Goal: Information Seeking & Learning: Learn about a topic

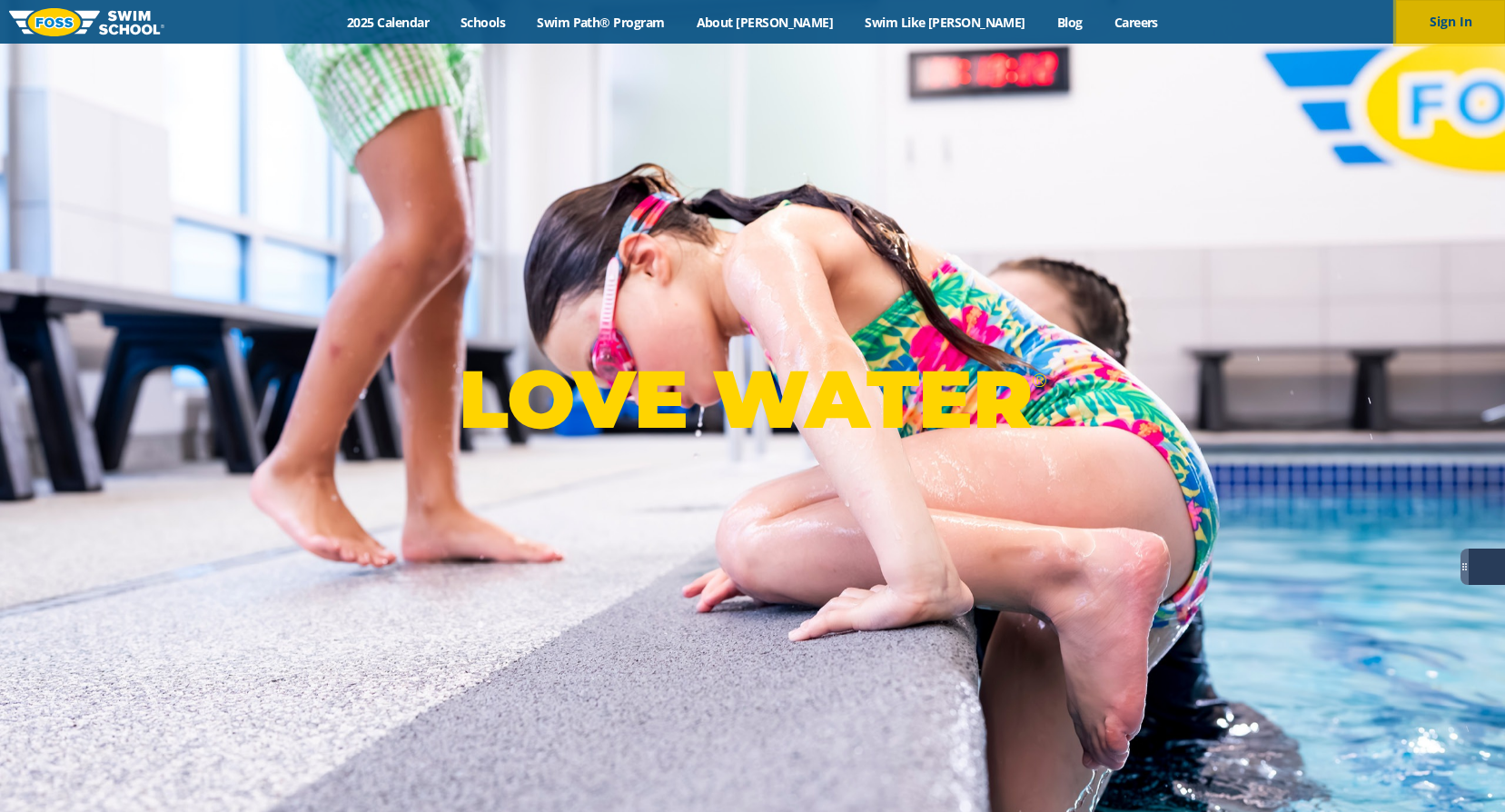
drag, startPoint x: 0, startPoint y: 0, endPoint x: 1444, endPoint y: 20, distance: 1444.1
click at [1444, 20] on button "Sign In" at bounding box center [1450, 22] width 109 height 44
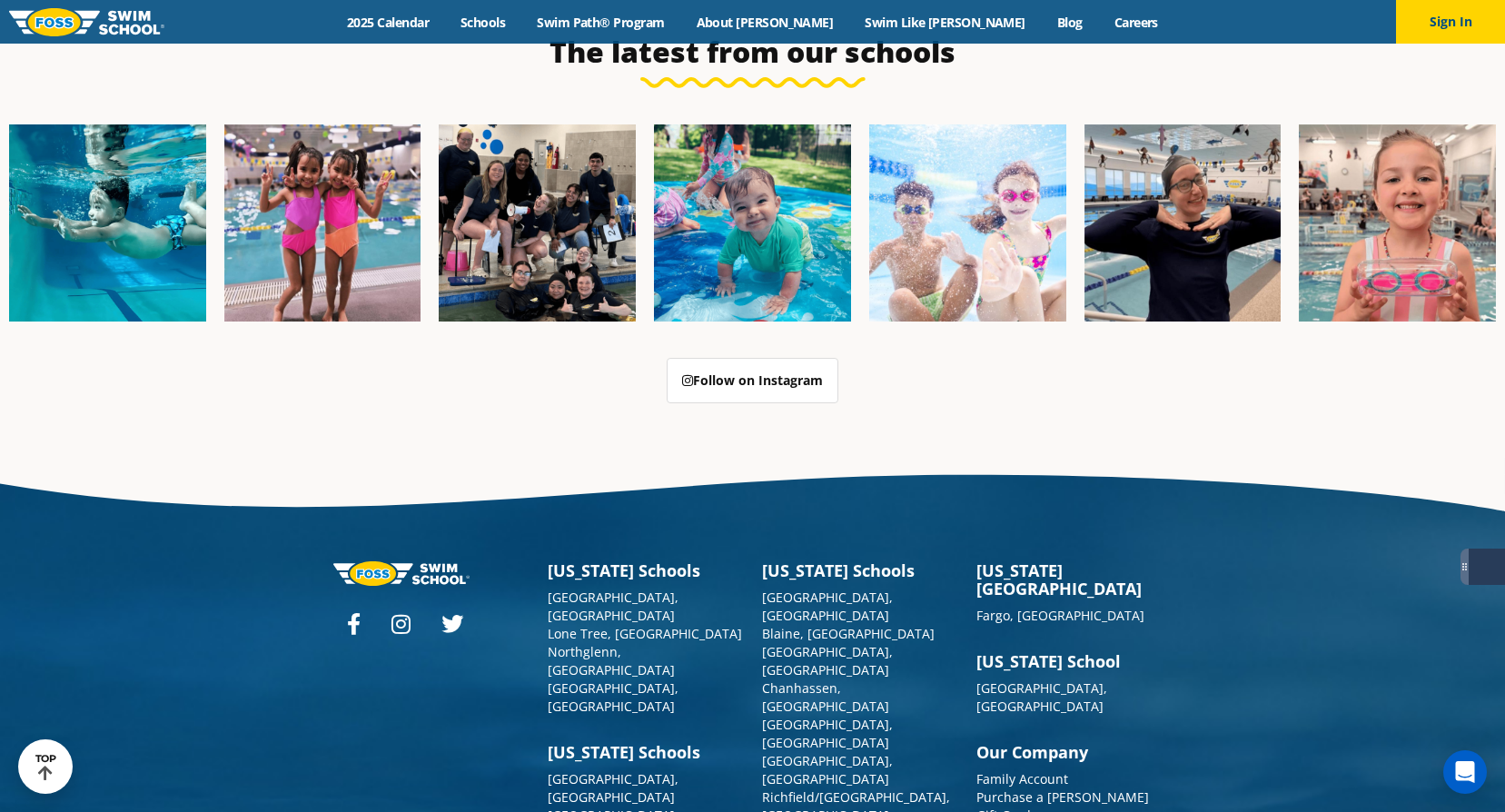
scroll to position [4638, 0]
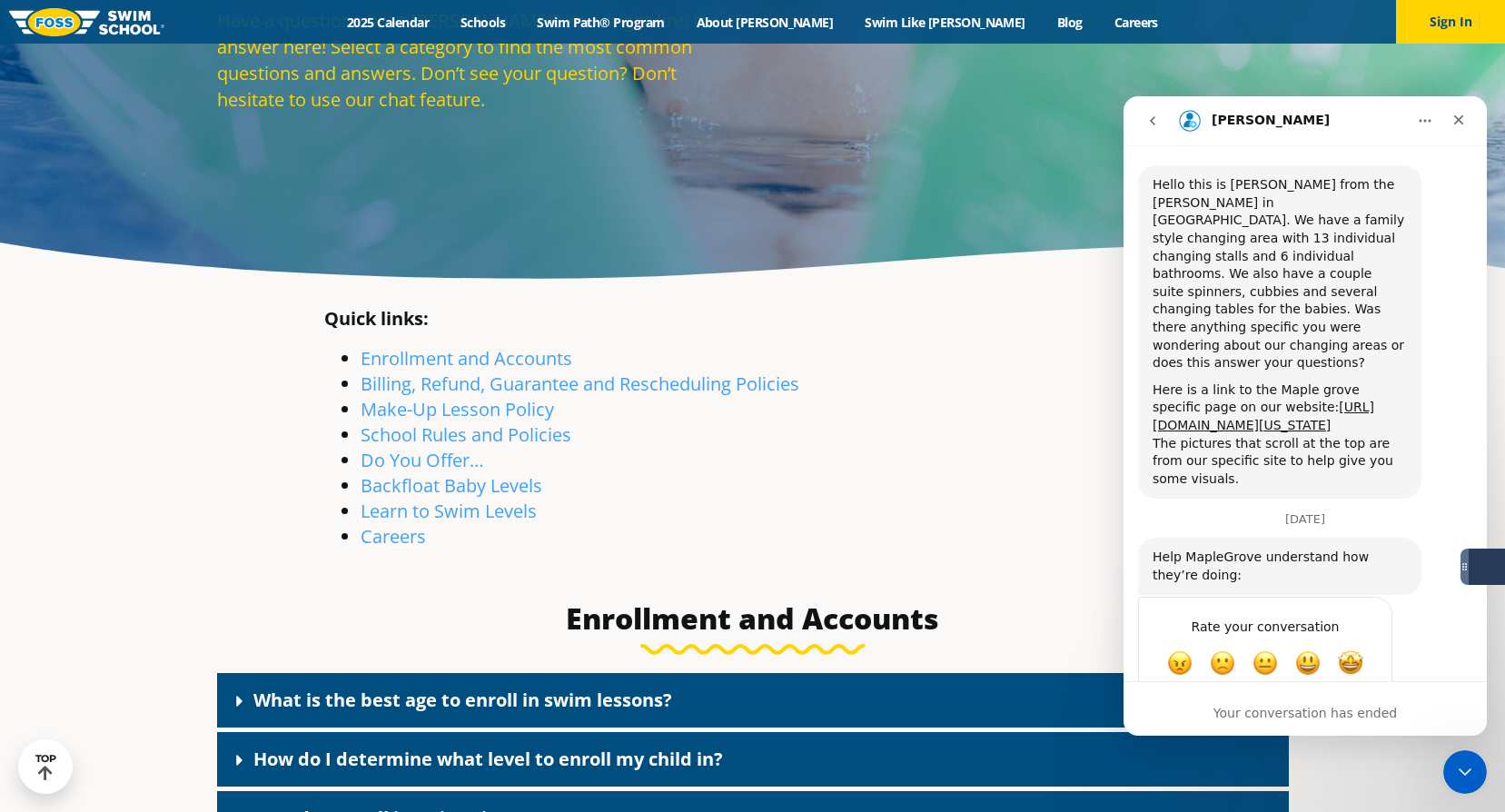
scroll to position [142, 0]
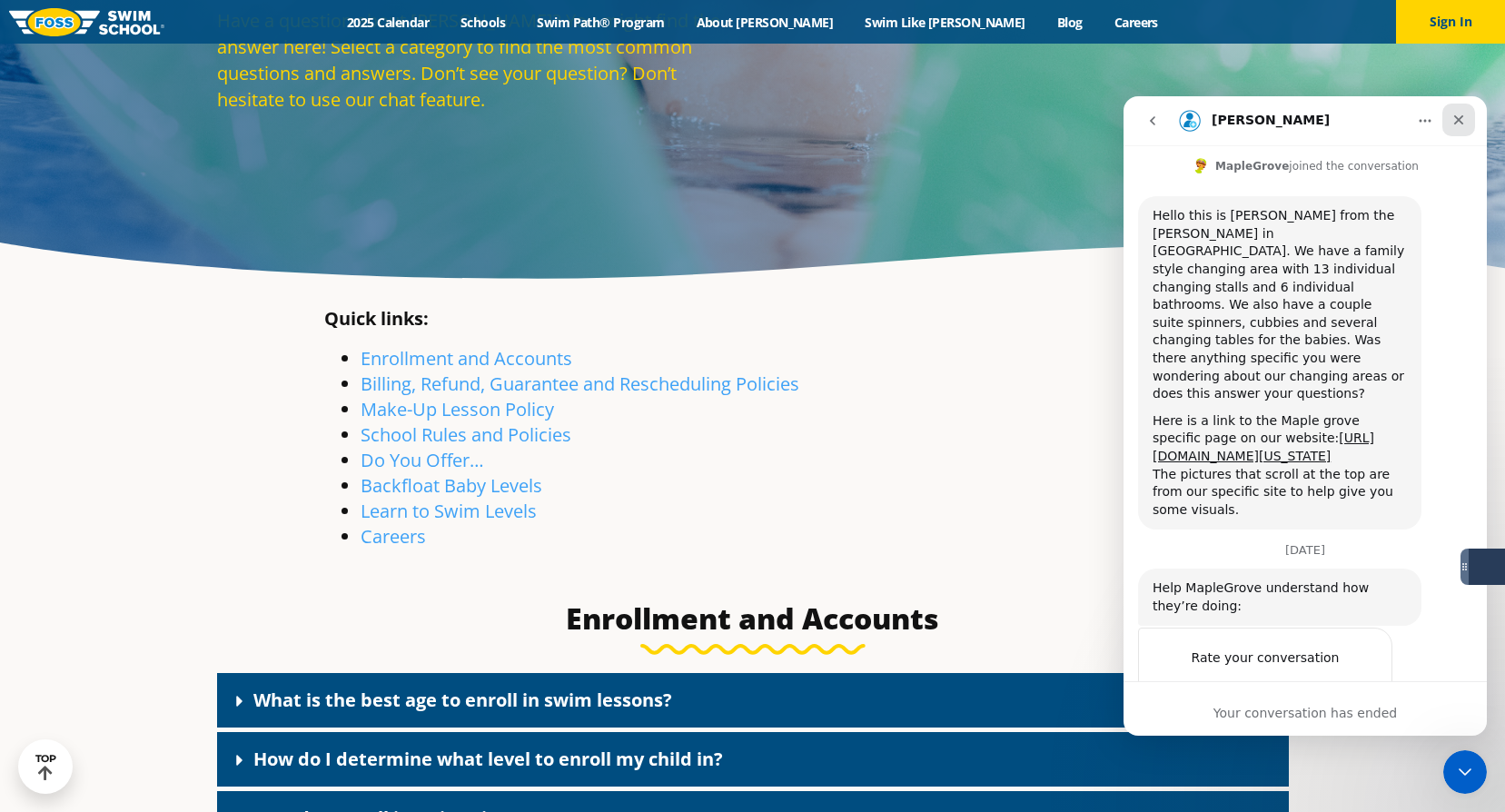
click at [1456, 114] on icon "Close" at bounding box center [1459, 120] width 15 height 15
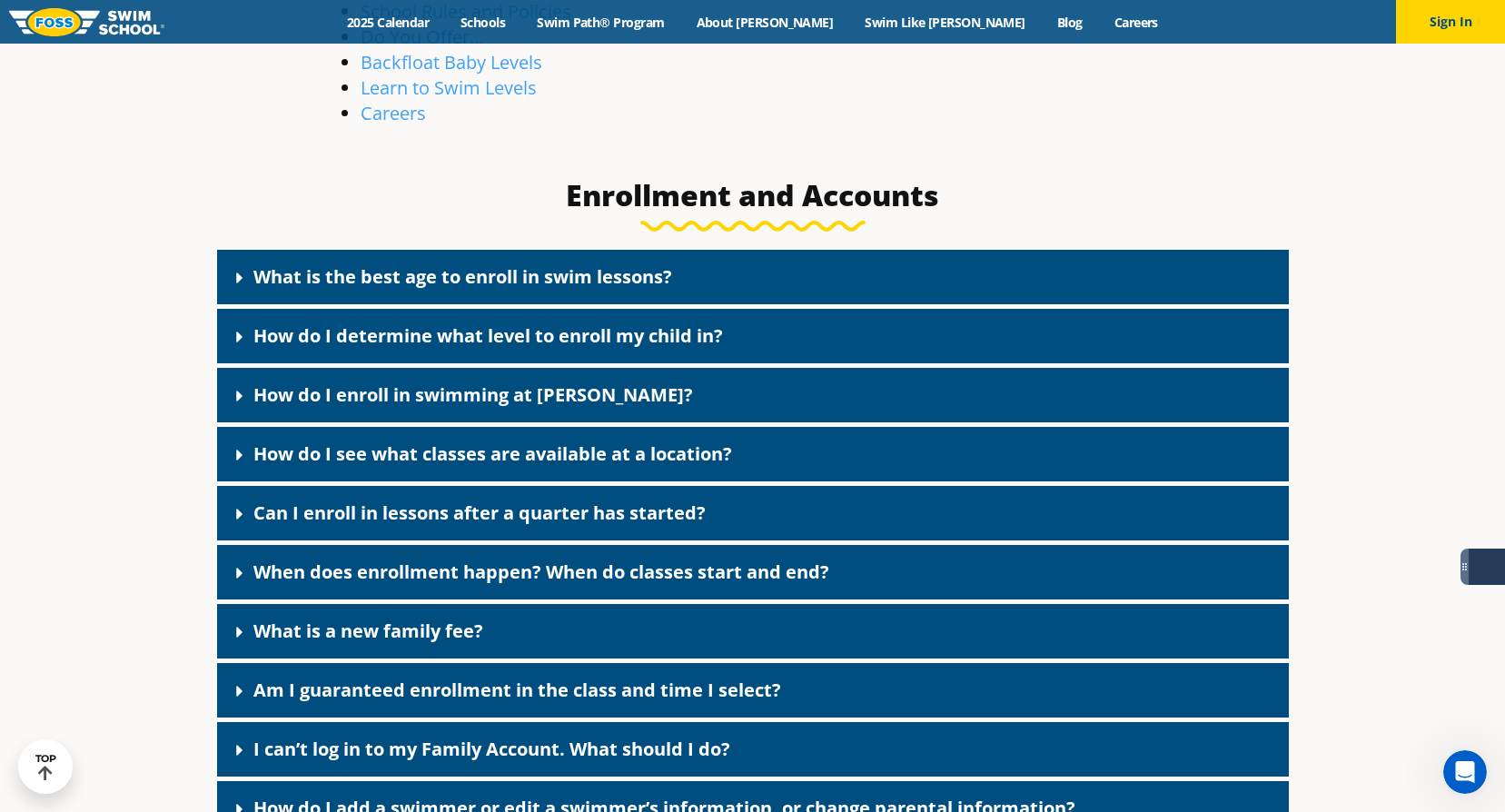
scroll to position [726, 0]
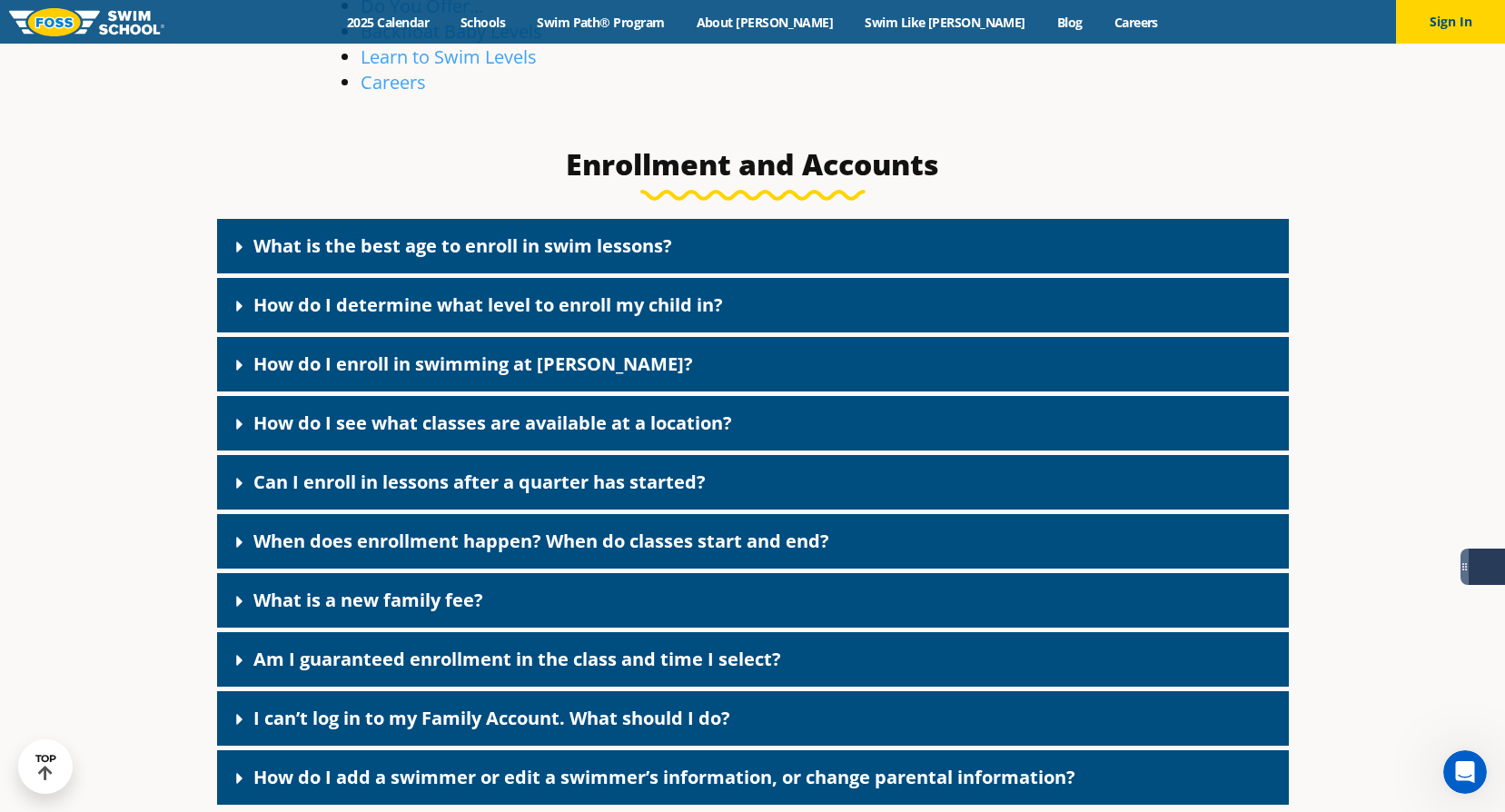
click at [619, 491] on link "Can I enroll in lessons after a quarter has started?" at bounding box center [480, 482] width 453 height 25
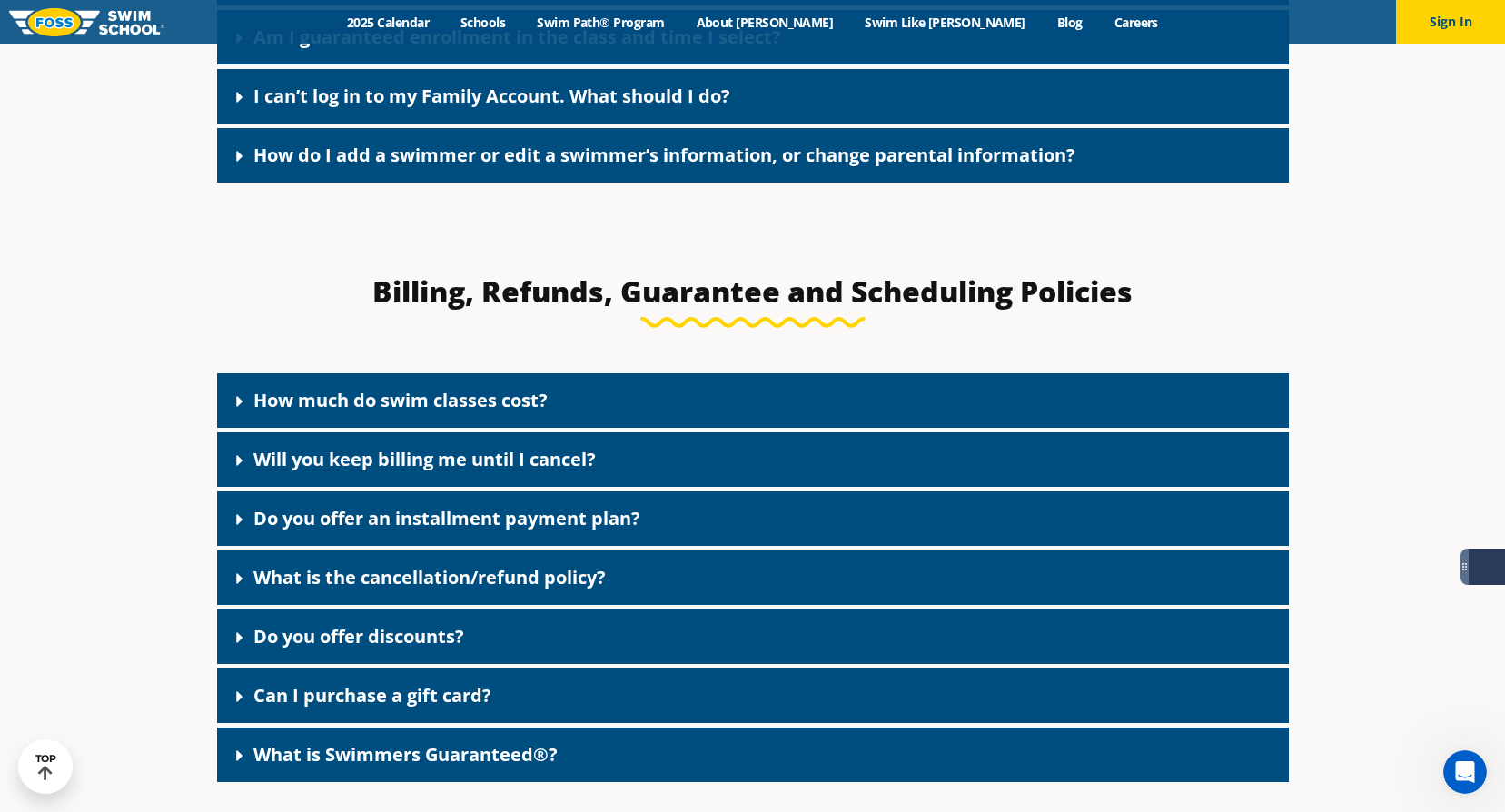
scroll to position [1453, 0]
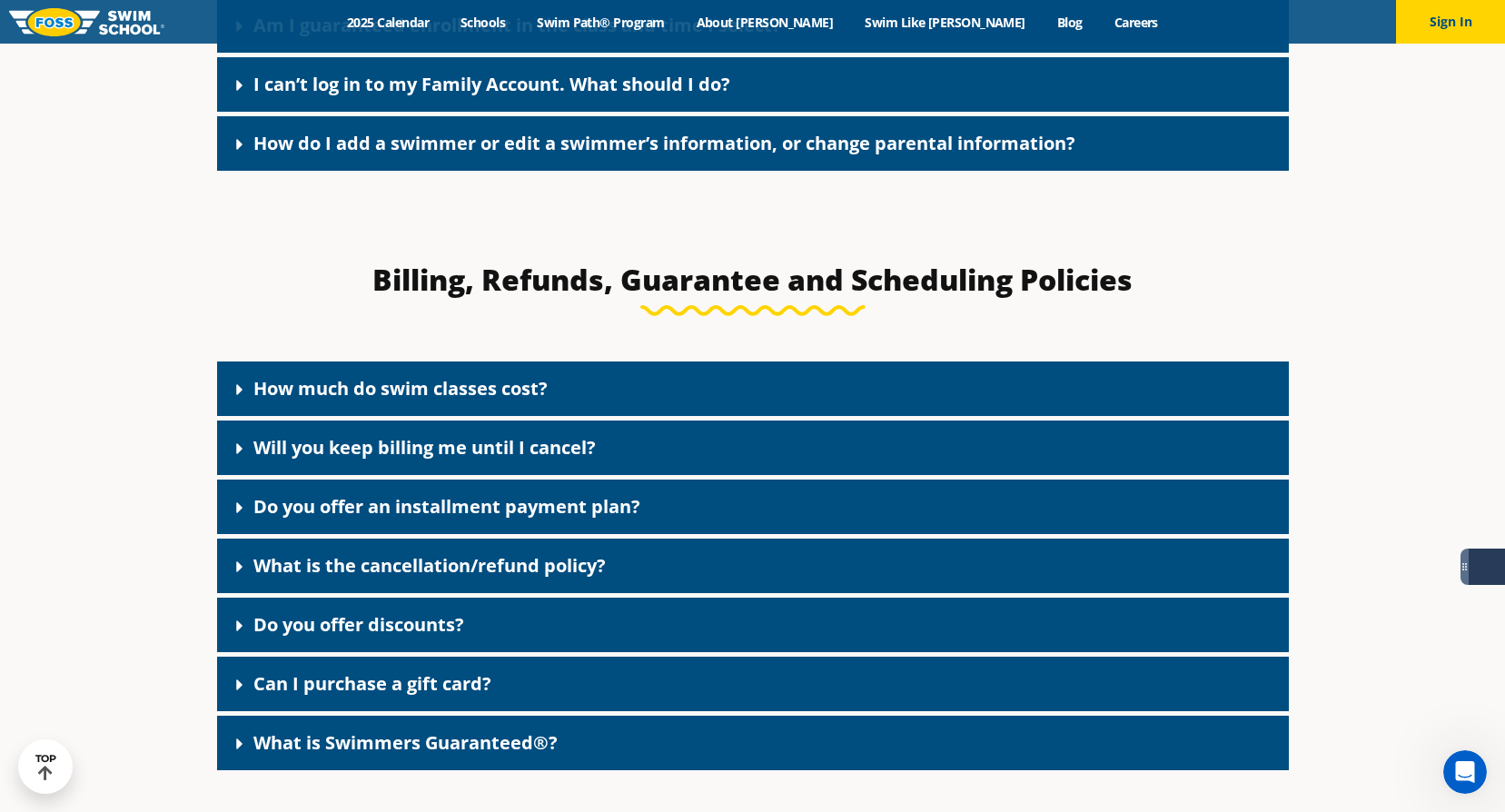
click at [528, 560] on link "What is the cancellation/refund policy?" at bounding box center [430, 565] width 352 height 25
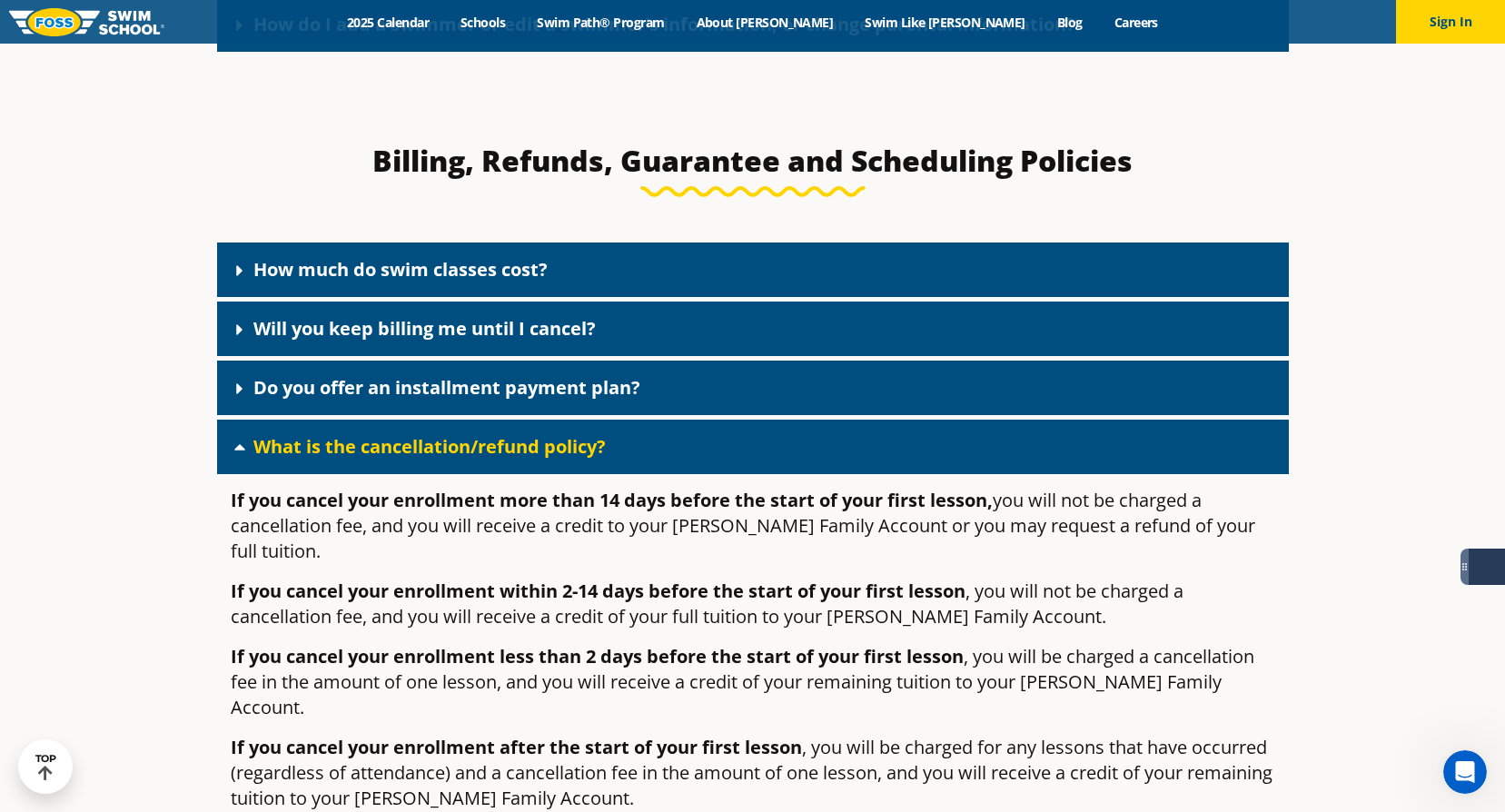
scroll to position [1635, 0]
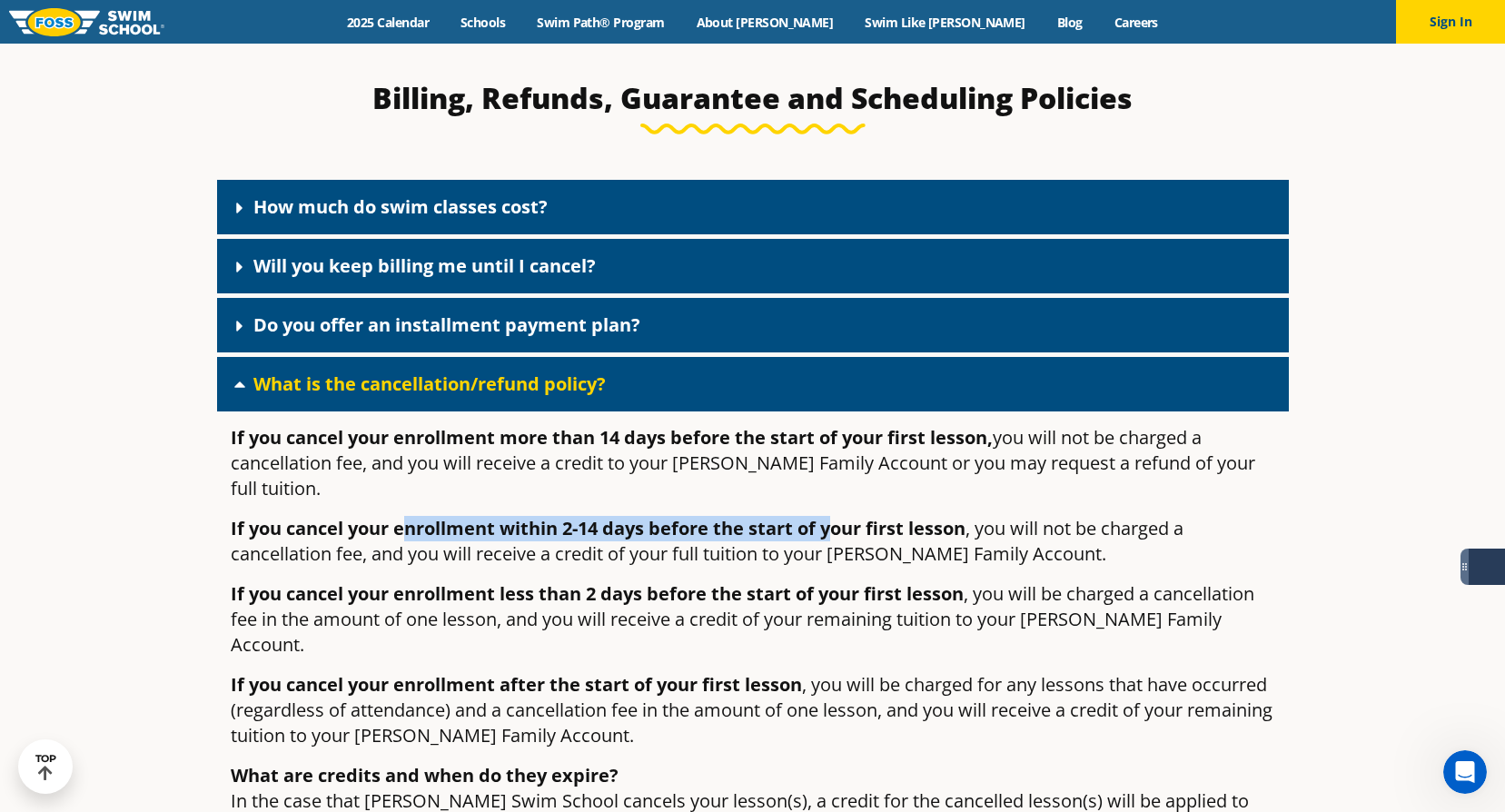
drag, startPoint x: 409, startPoint y: 508, endPoint x: 831, endPoint y: 510, distance: 422.0
click at [831, 515] on strong "If you cancel your enrollment within 2-14 days before the start of your first l…" at bounding box center [598, 527] width 735 height 25
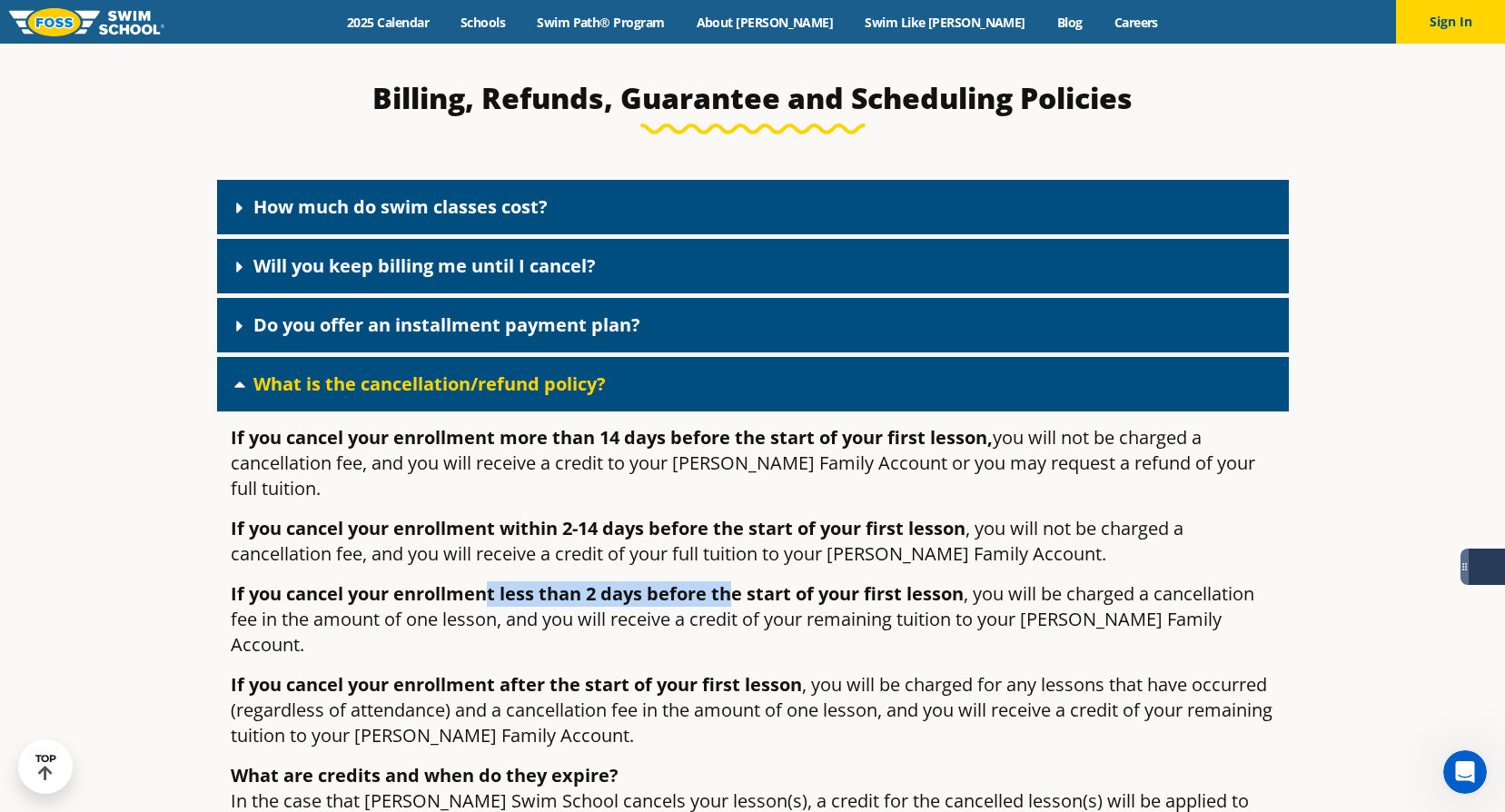
drag, startPoint x: 486, startPoint y: 570, endPoint x: 731, endPoint y: 567, distance: 245.0
click at [731, 581] on strong "If you cancel your enrollment less than 2 days before the start of your first l…" at bounding box center [597, 593] width 733 height 25
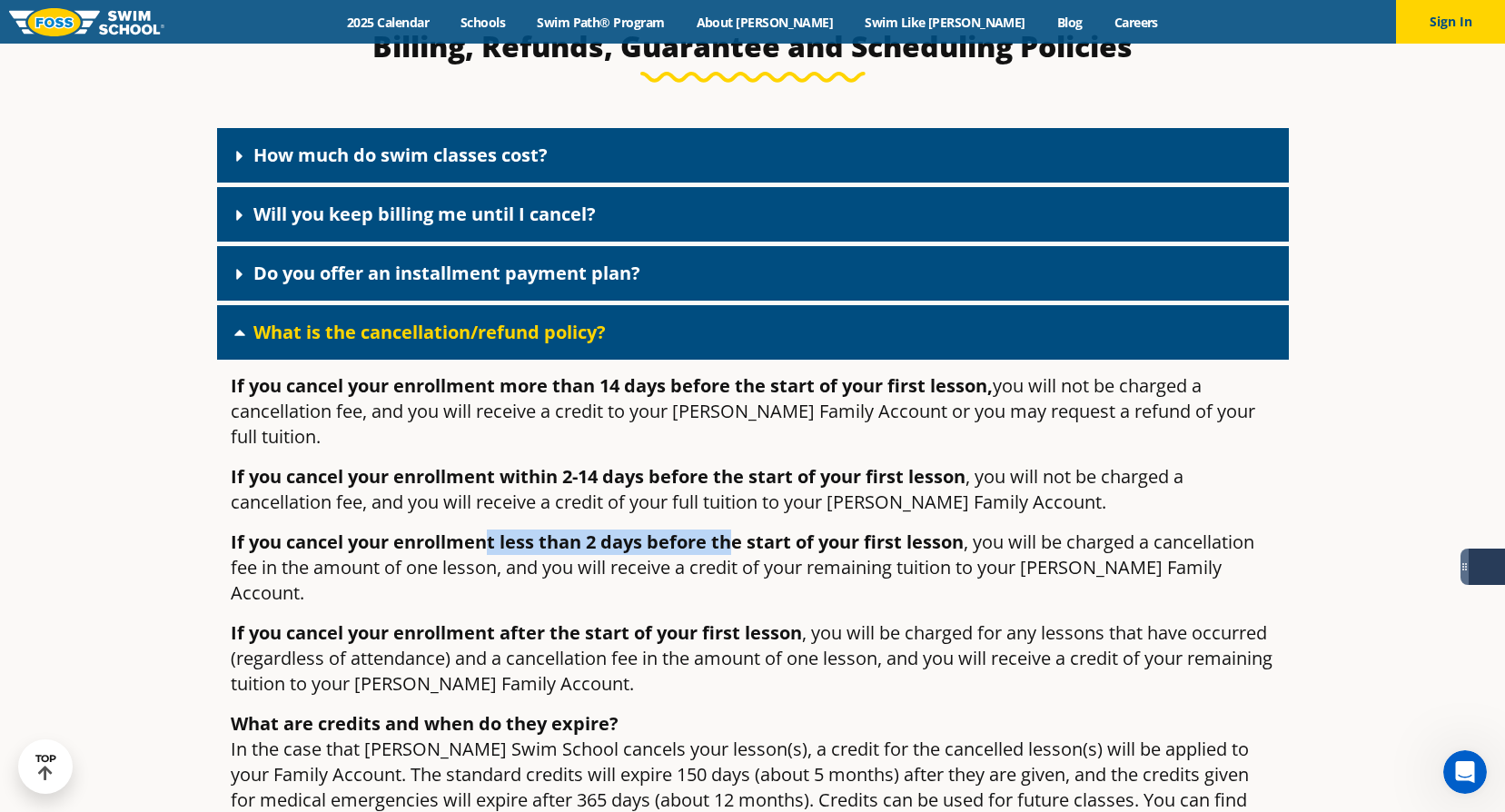
scroll to position [1725, 0]
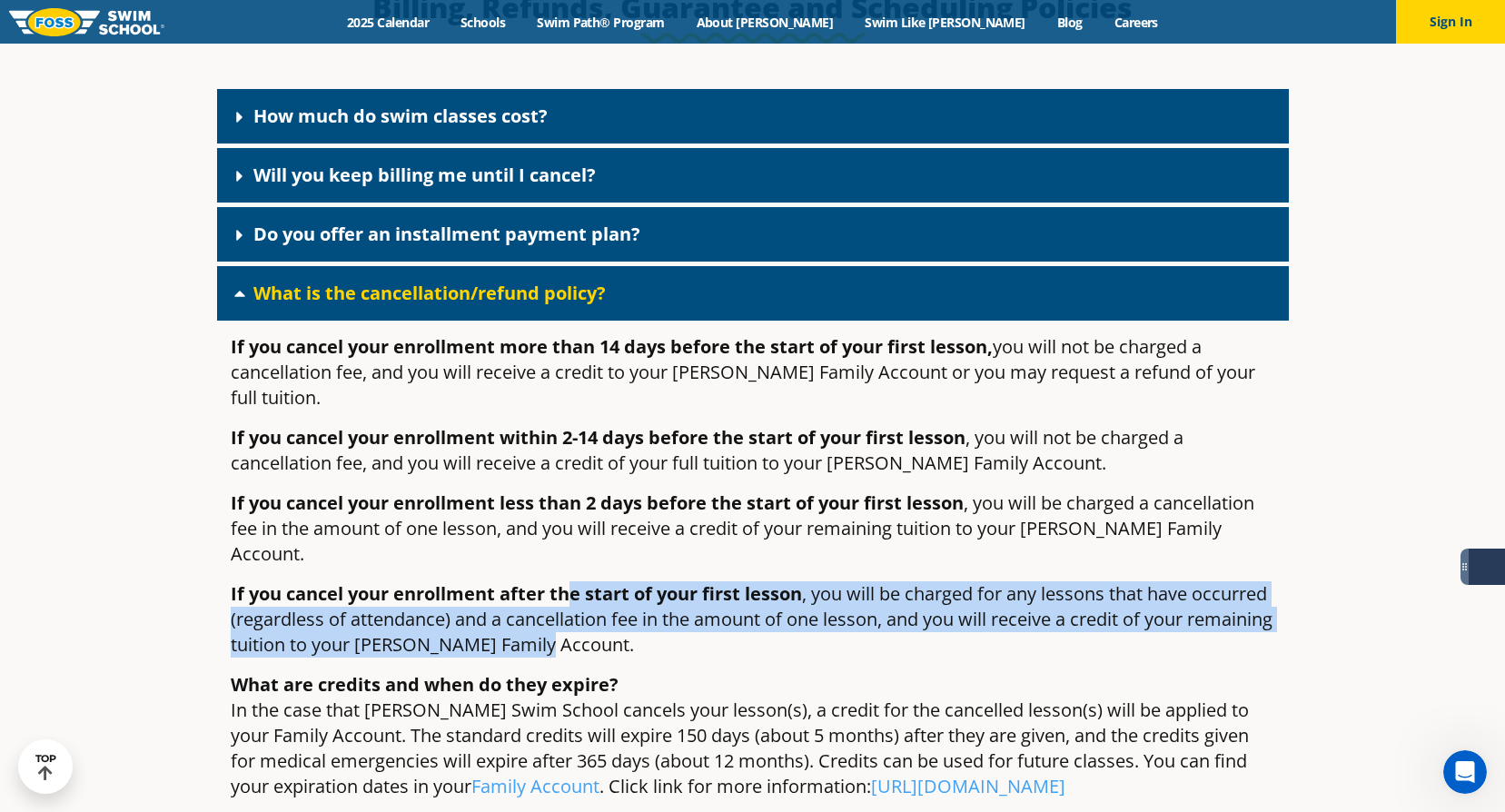
drag, startPoint x: 567, startPoint y: 553, endPoint x: 972, endPoint y: 599, distance: 407.6
click at [972, 599] on p "If you cancel your enrollment after the start of your first lesson , you will b…" at bounding box center [753, 619] width 1045 height 77
drag, startPoint x: 972, startPoint y: 599, endPoint x: 904, endPoint y: 607, distance: 68.5
click at [904, 607] on p "If you cancel your enrollment after the start of your first lesson , you will b…" at bounding box center [753, 619] width 1045 height 77
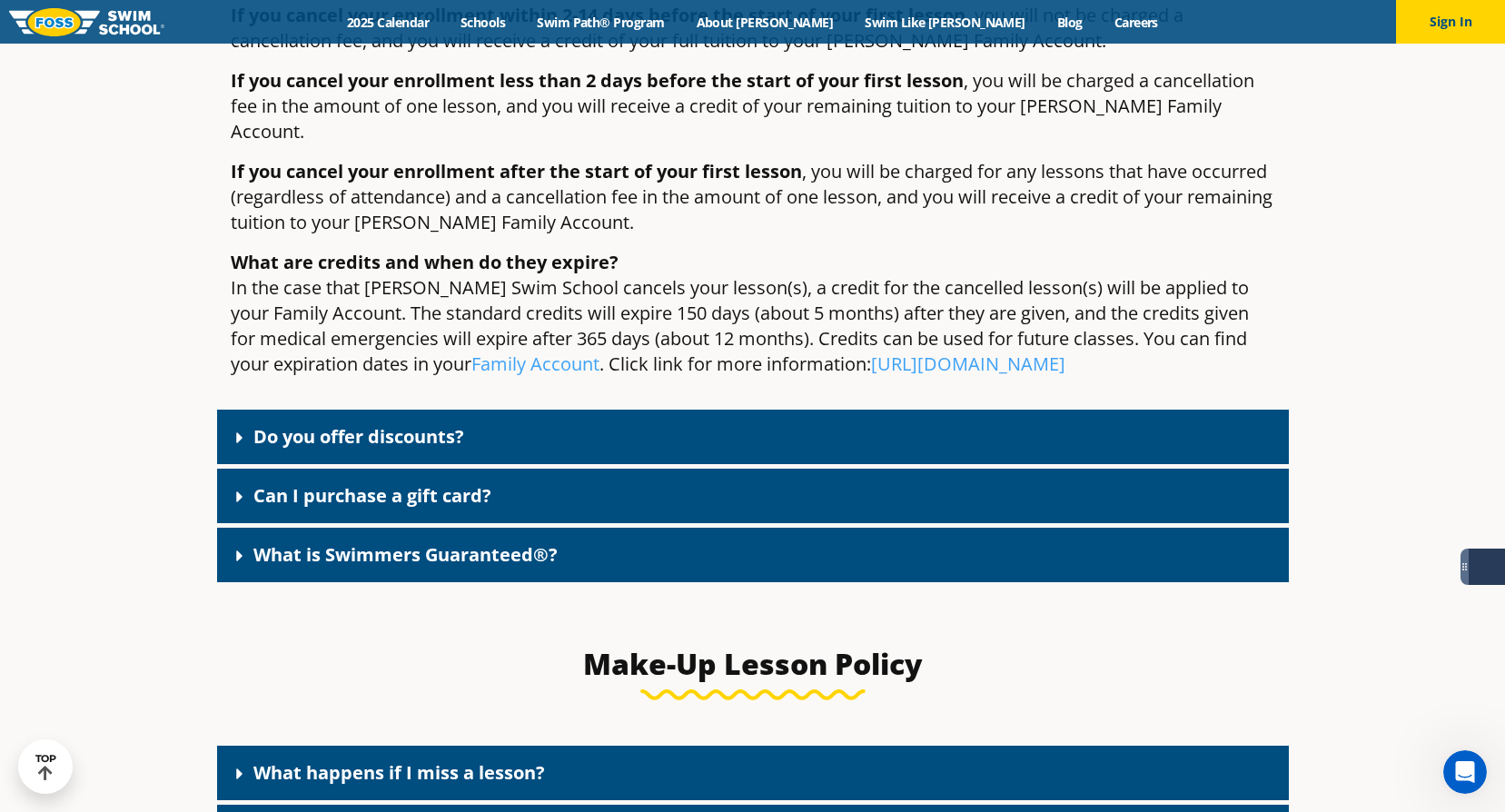
scroll to position [2180, 0]
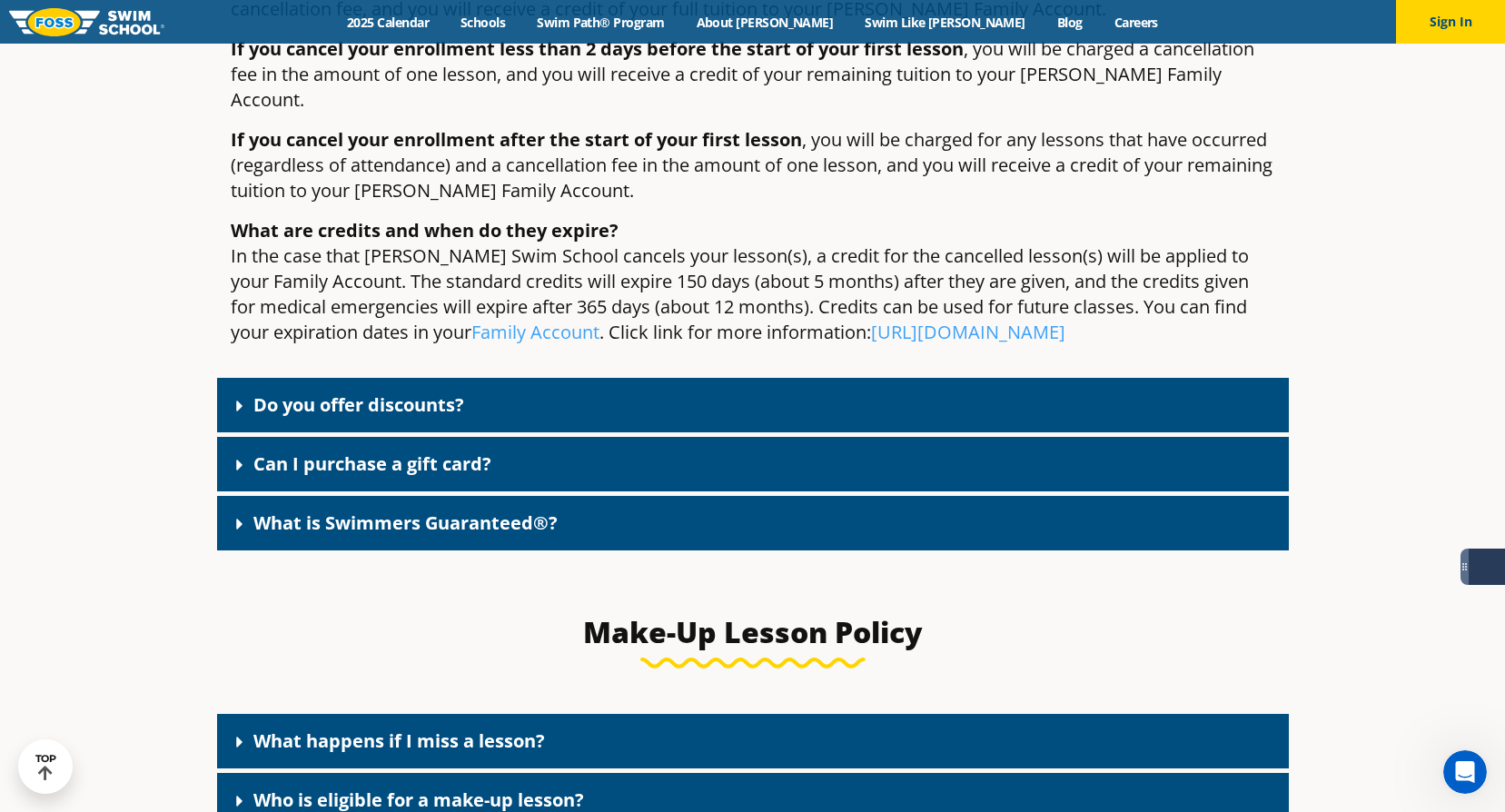
click at [453, 510] on link "What is Swimmers Guaranteed®?" at bounding box center [405, 522] width 304 height 25
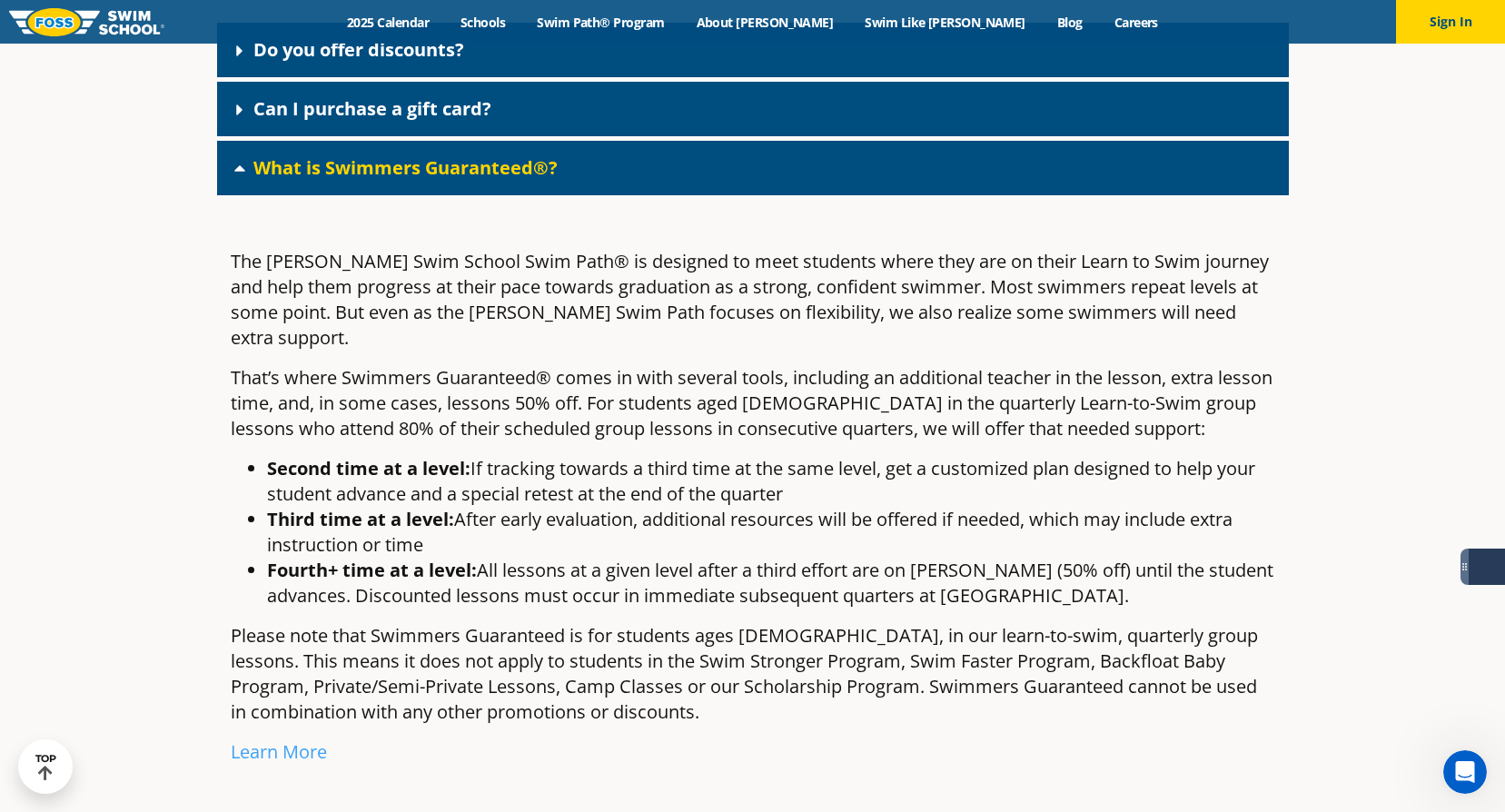
scroll to position [2543, 0]
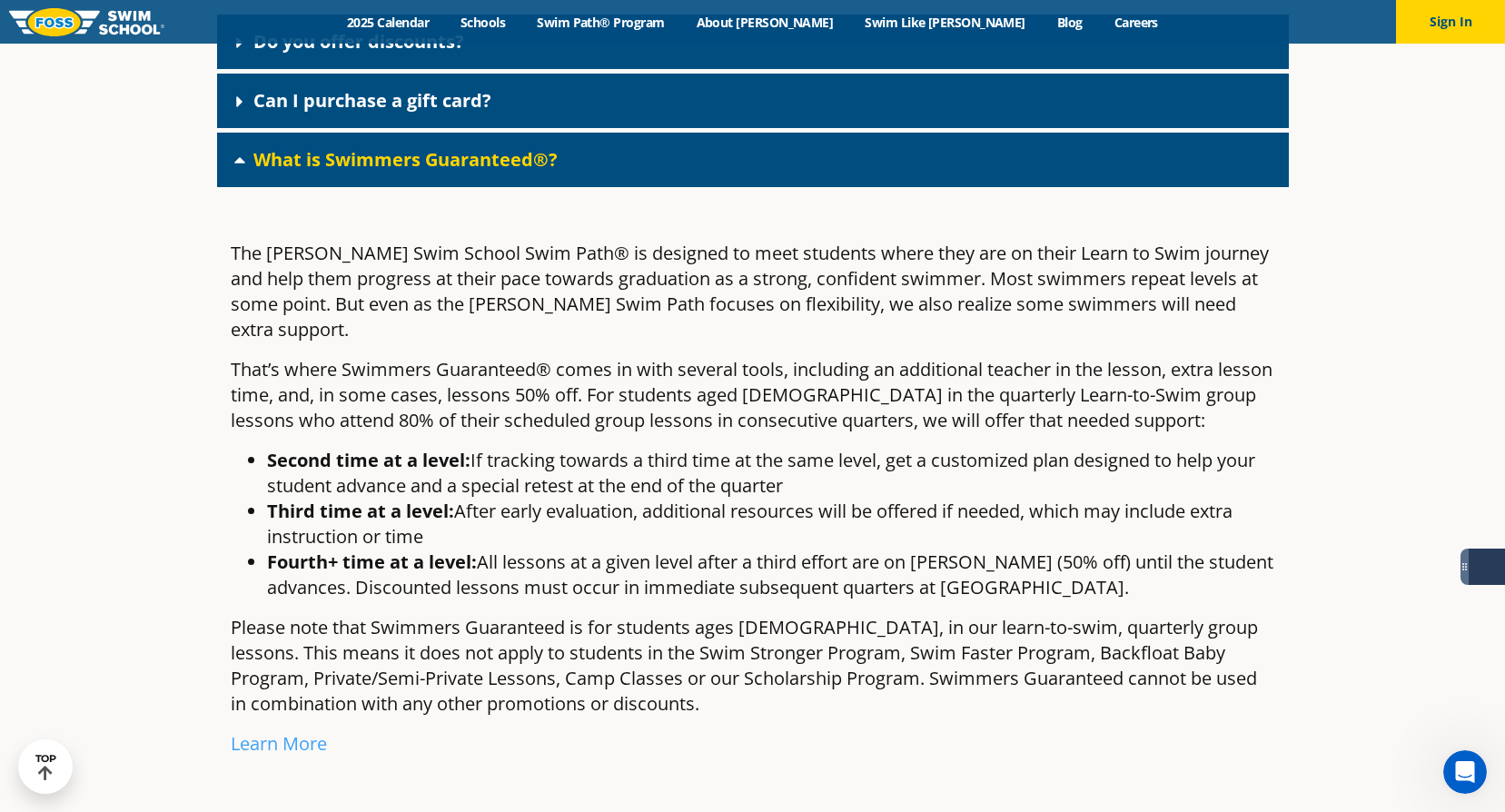
drag, startPoint x: 526, startPoint y: 422, endPoint x: 853, endPoint y: 445, distance: 327.8
click at [853, 448] on li "Second time at a level: If tracking towards a third time at the same level, get…" at bounding box center [771, 474] width 1009 height 51
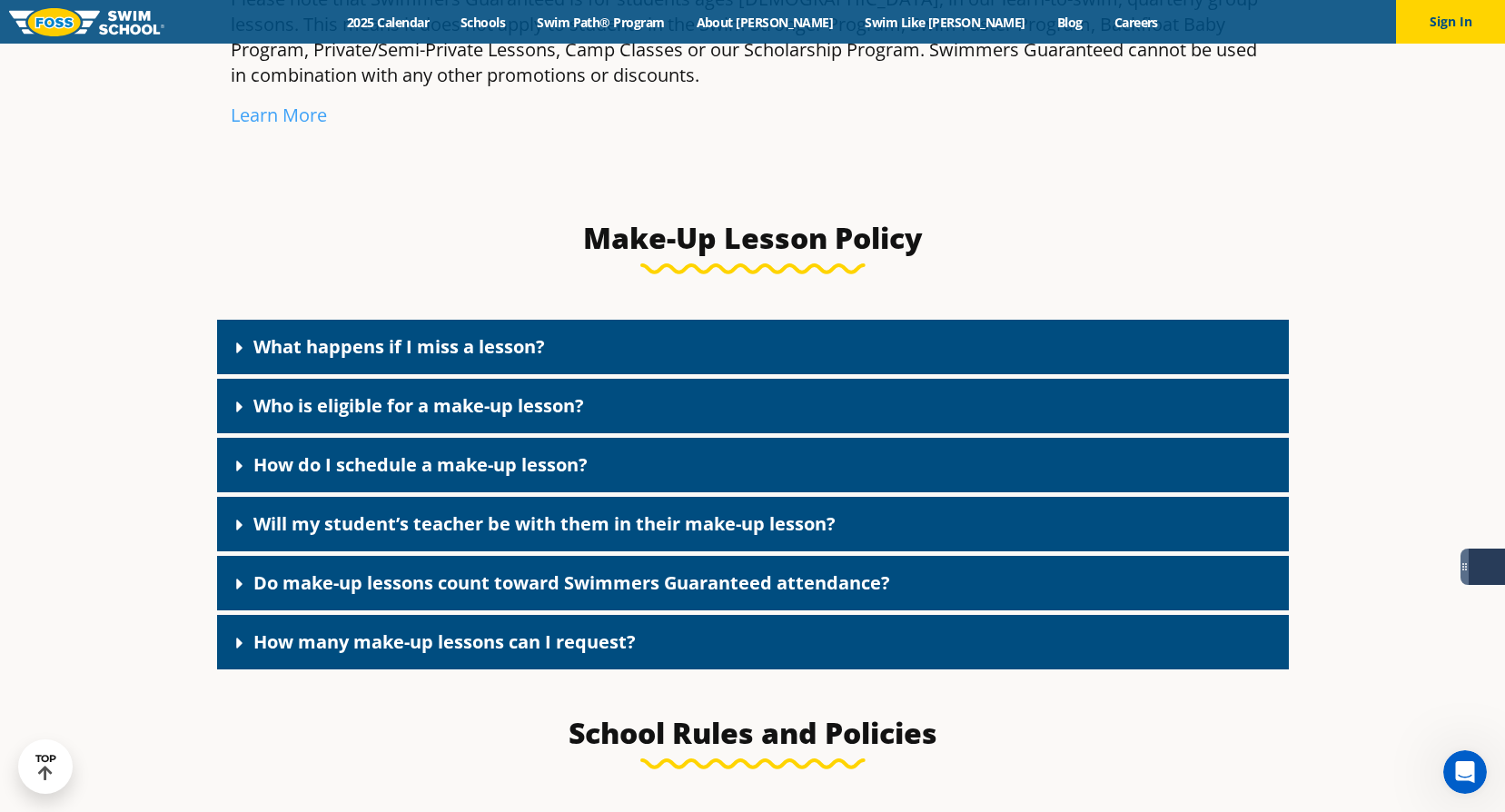
scroll to position [3179, 0]
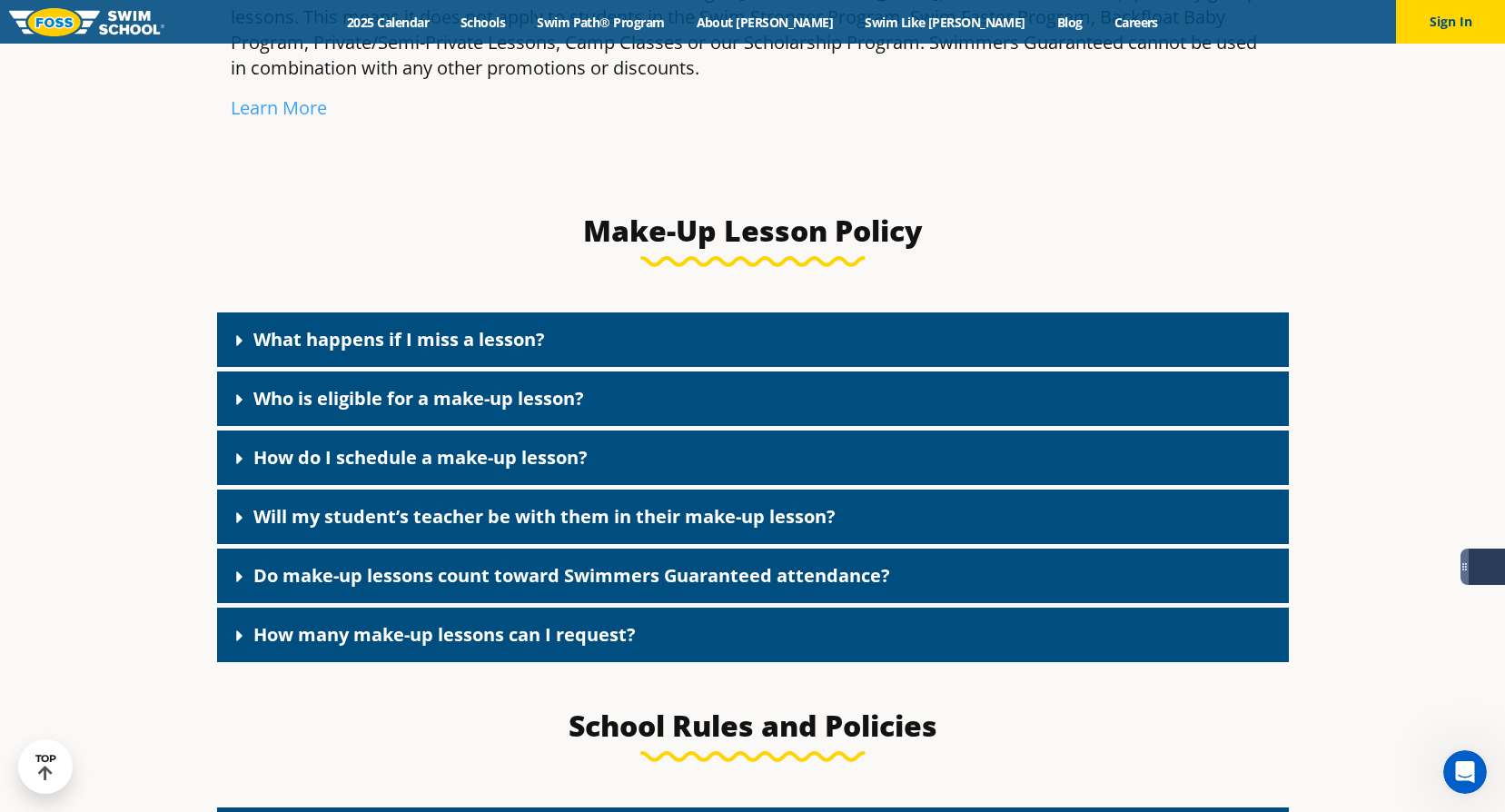
click at [820, 504] on link "Will my student’s teacher be with them in their make-up lesson?" at bounding box center [545, 515] width 582 height 25
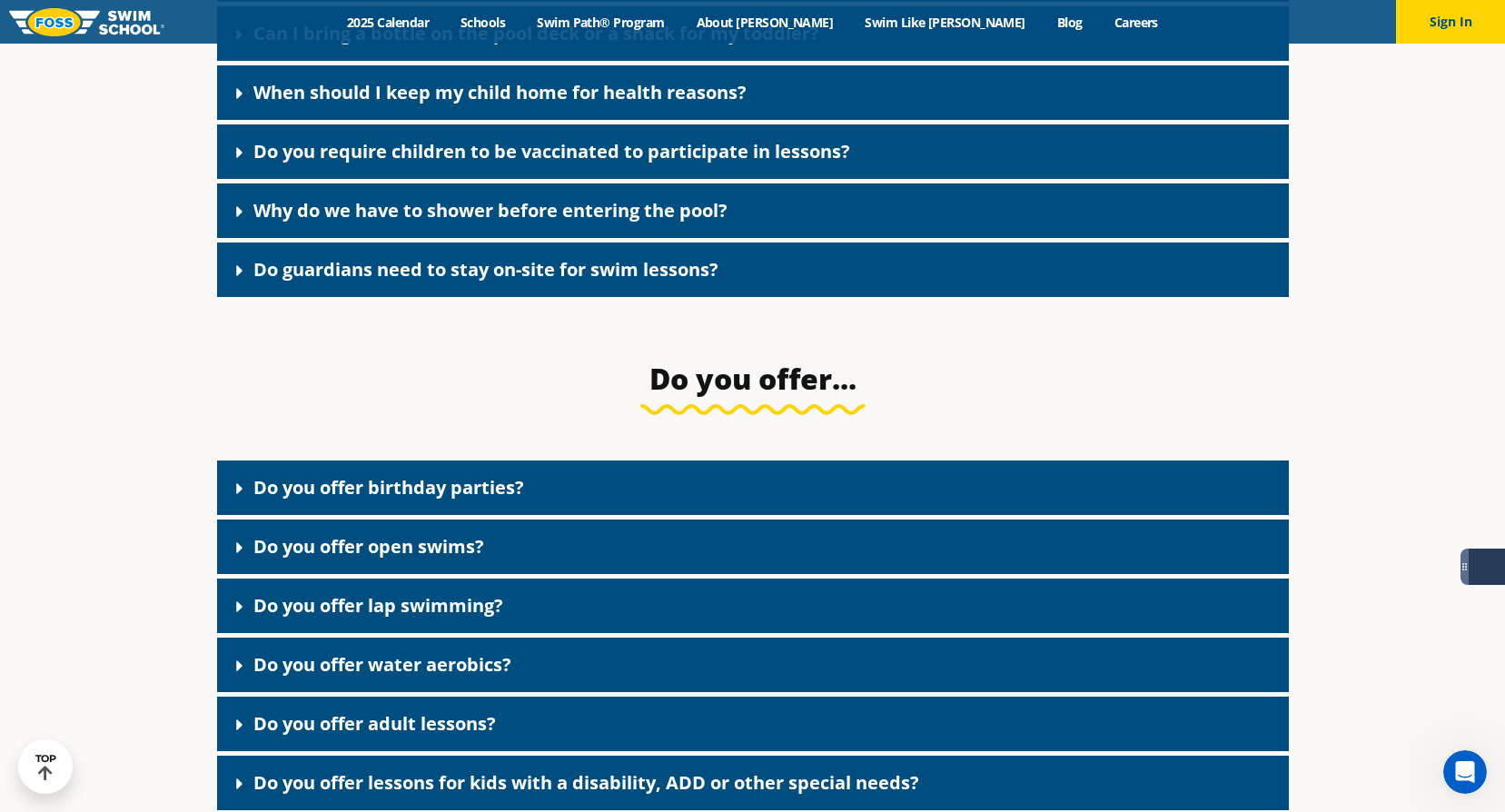
scroll to position [4268, 0]
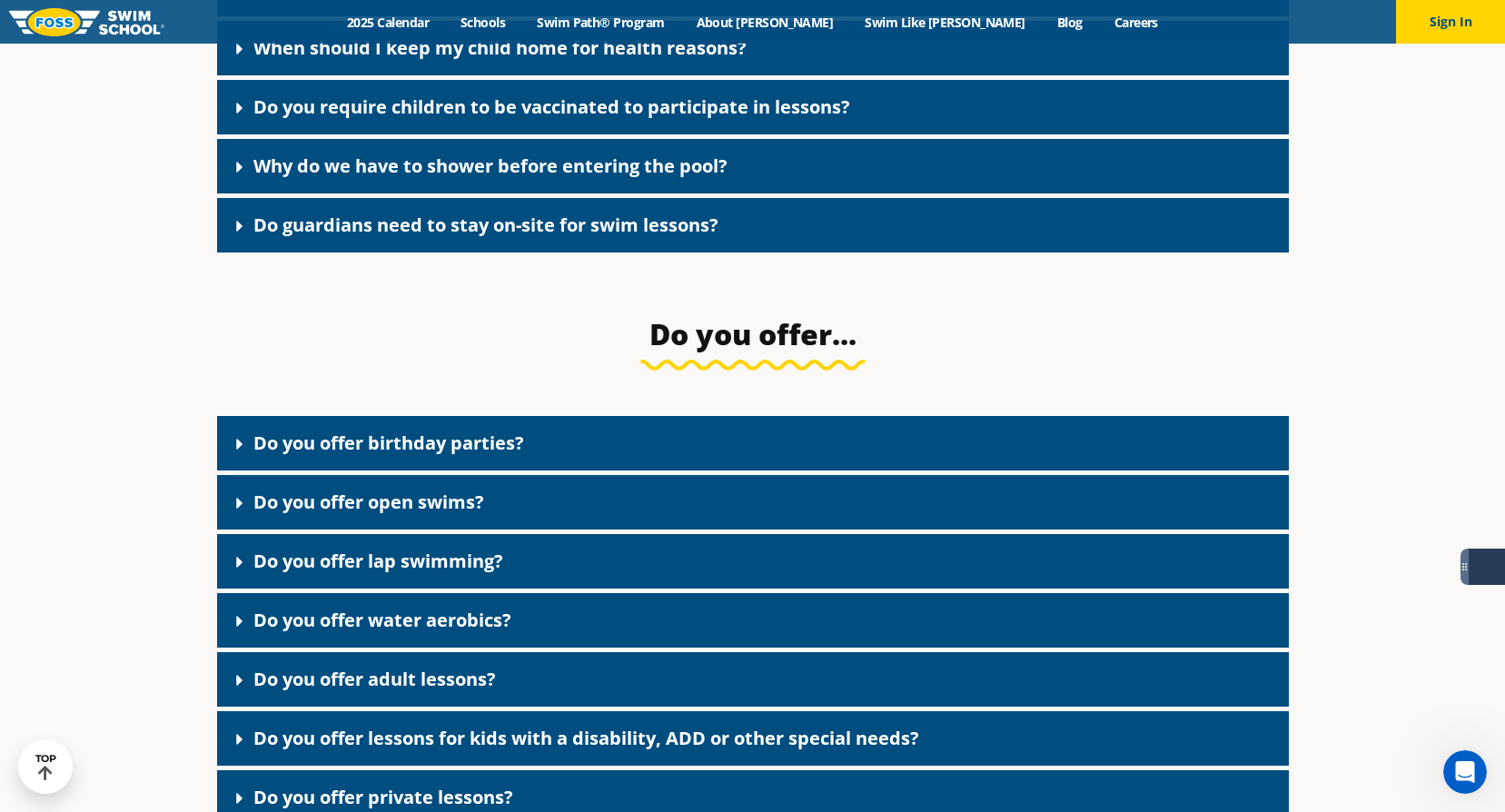
click at [572, 416] on div "Do you offer birthday parties?" at bounding box center [753, 443] width 1071 height 55
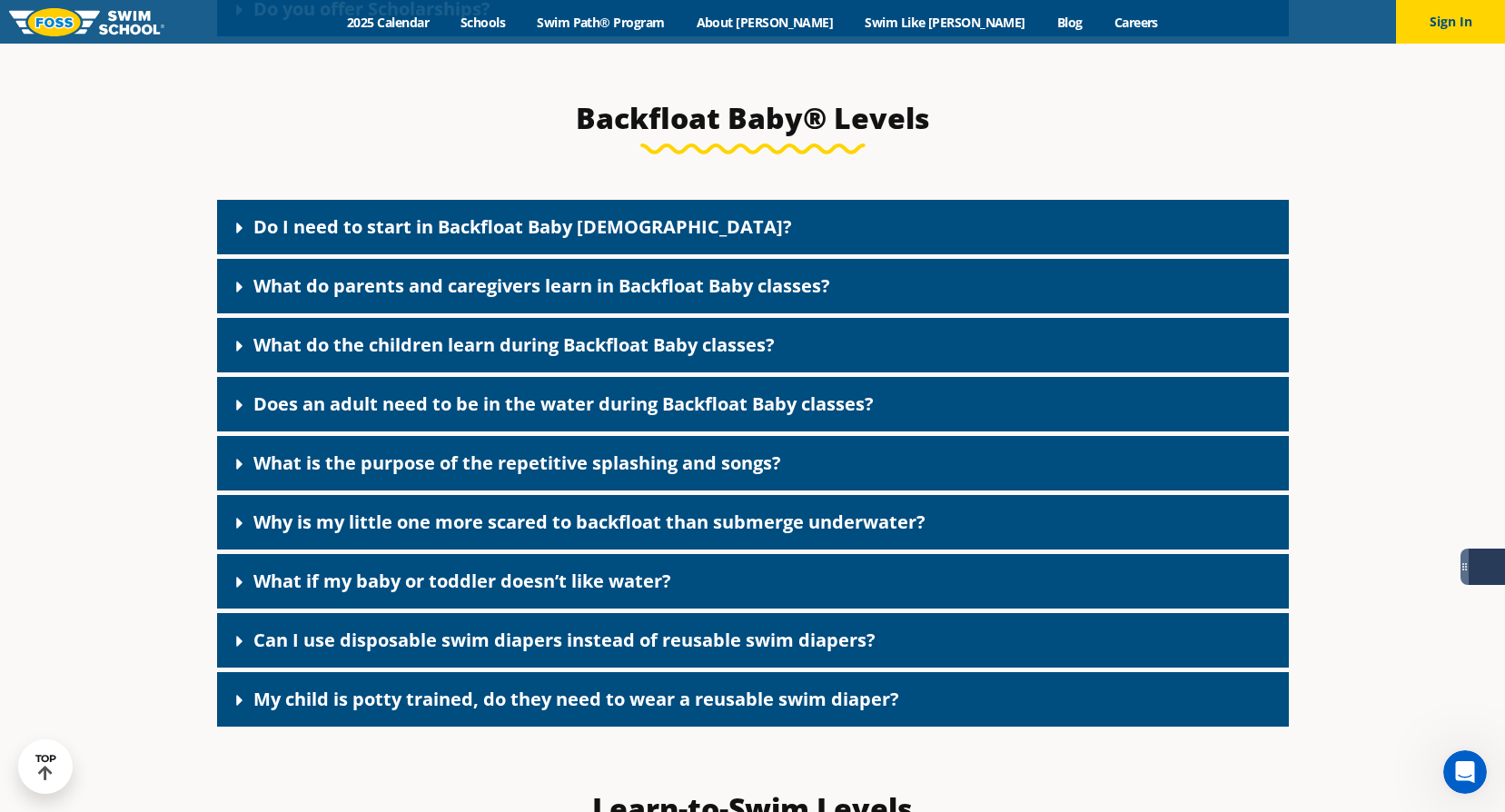
scroll to position [5357, 0]
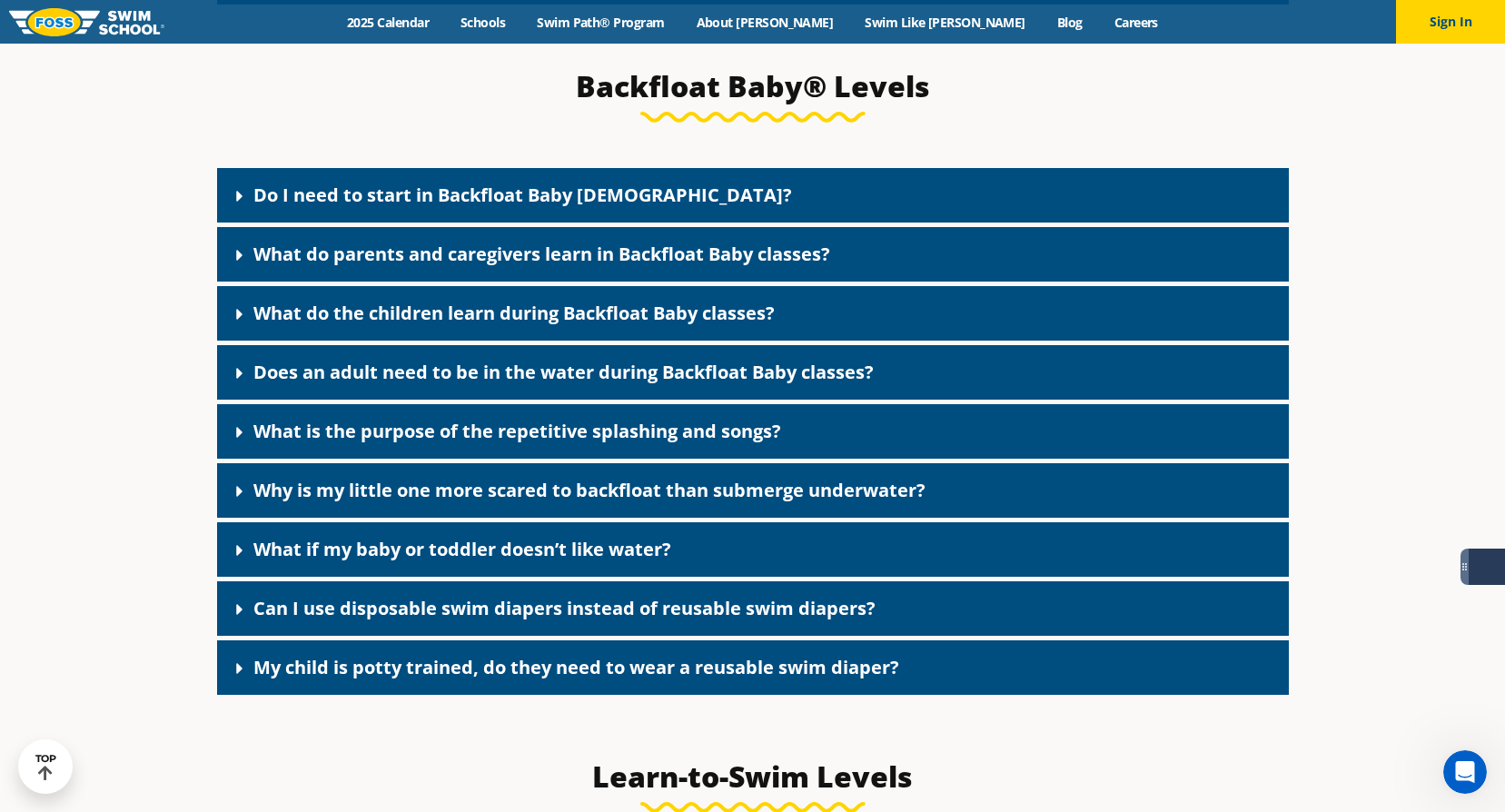
click at [573, 478] on link "Why is my little one more scared to backfloat than submerge underwater?" at bounding box center [590, 490] width 673 height 25
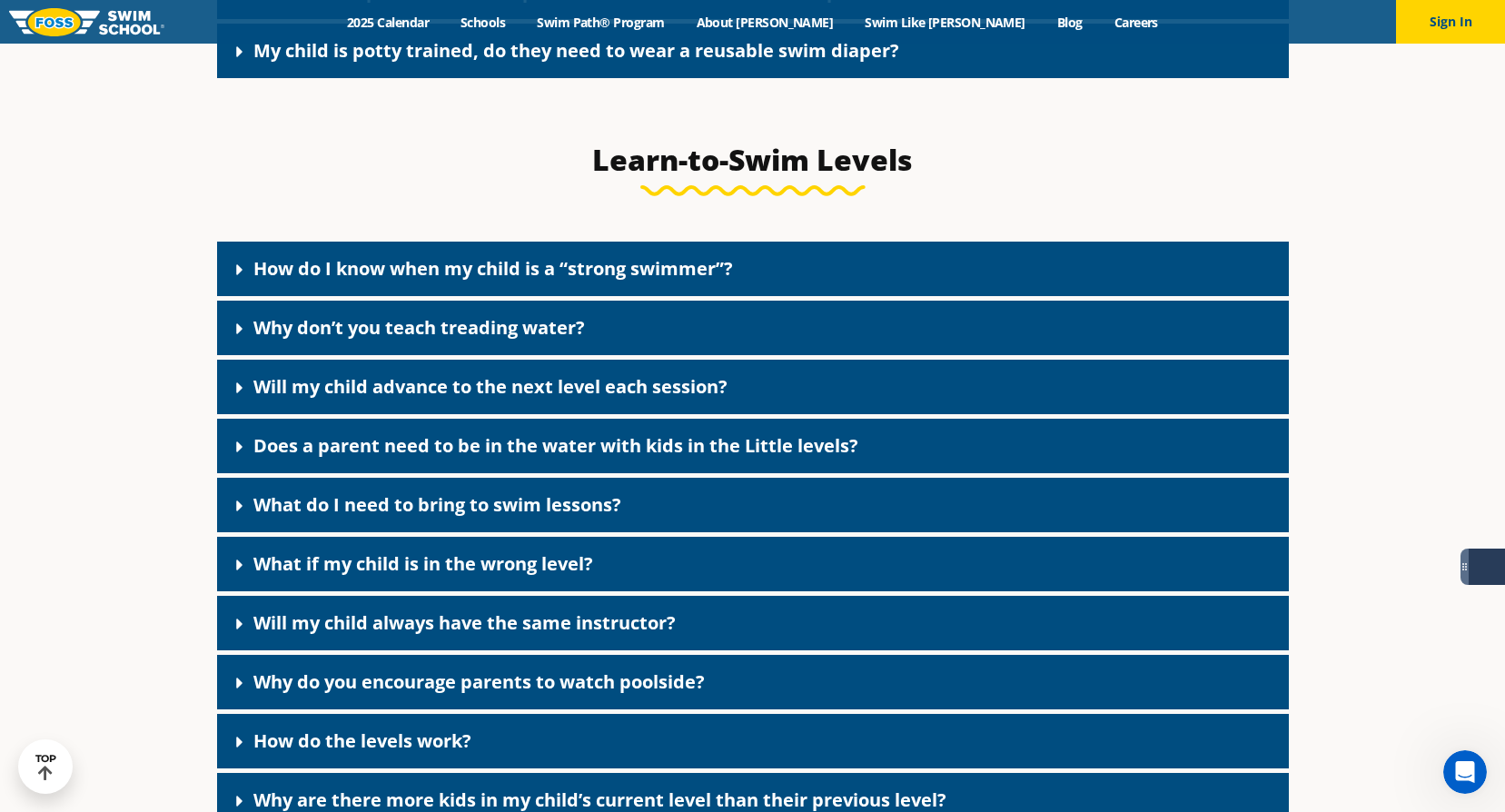
scroll to position [6175, 0]
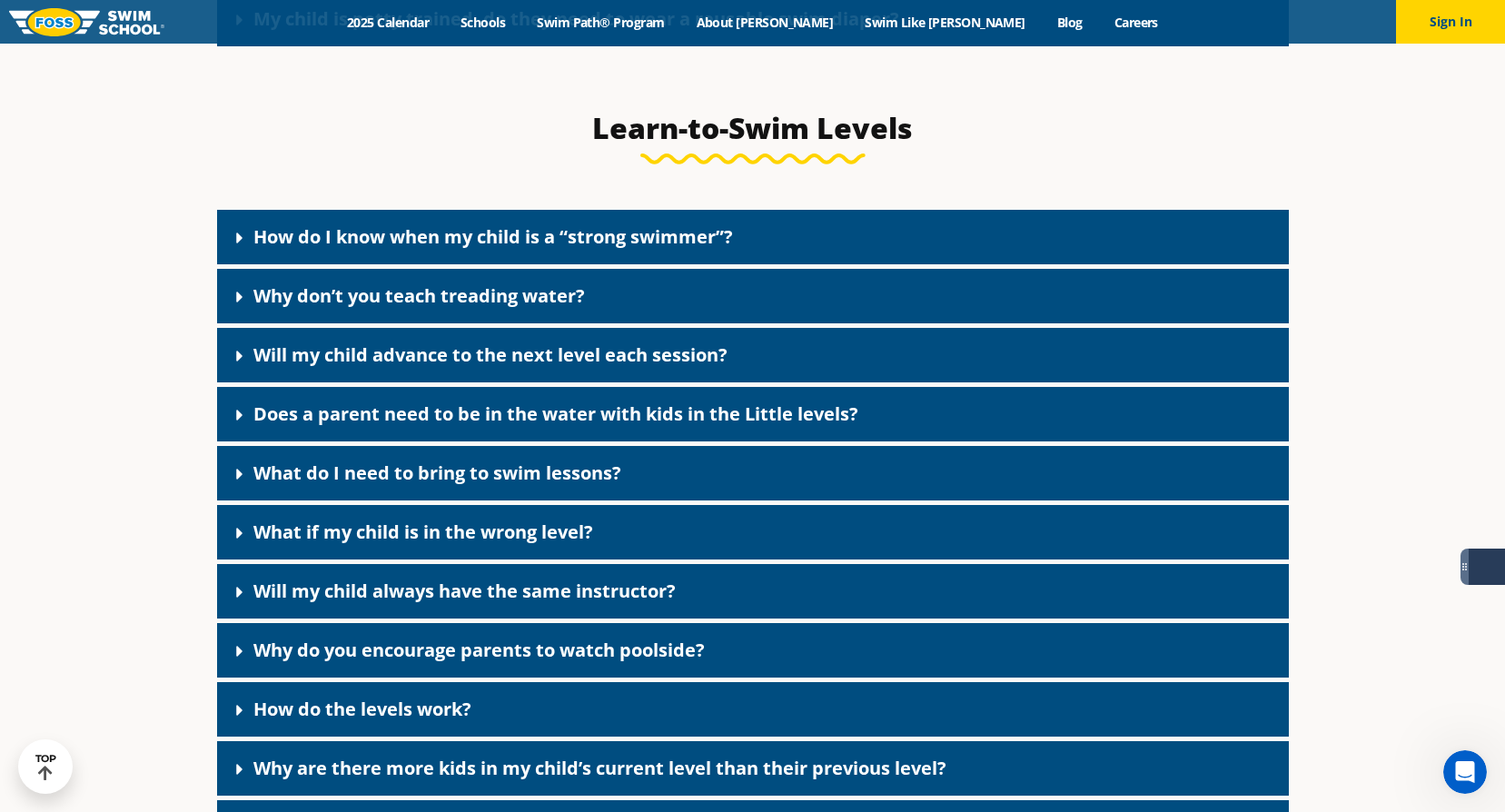
click at [517, 578] on link "Will my child always have the same instructor?" at bounding box center [465, 590] width 423 height 25
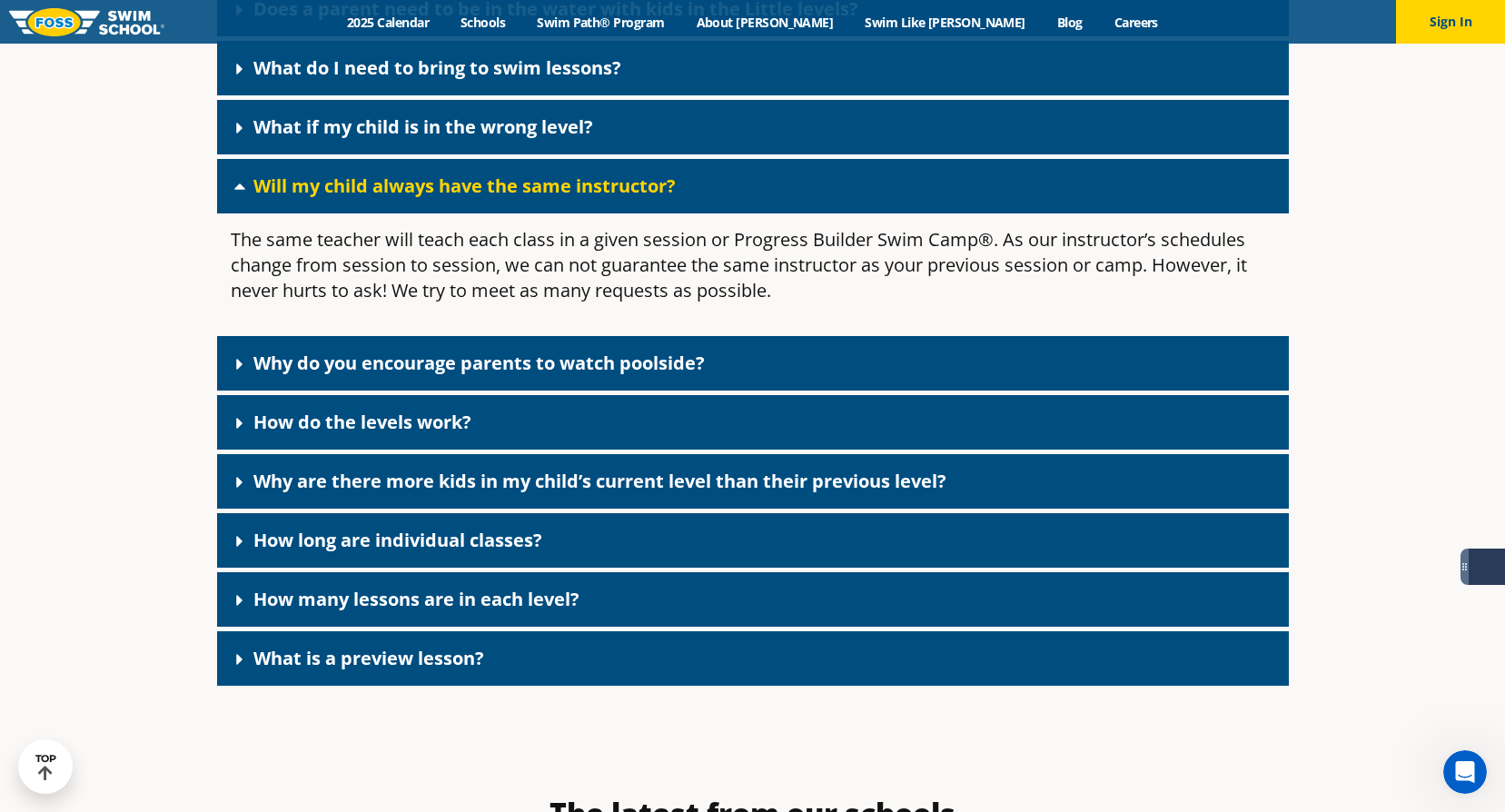
scroll to position [6629, 0]
